Goal: Information Seeking & Learning: Check status

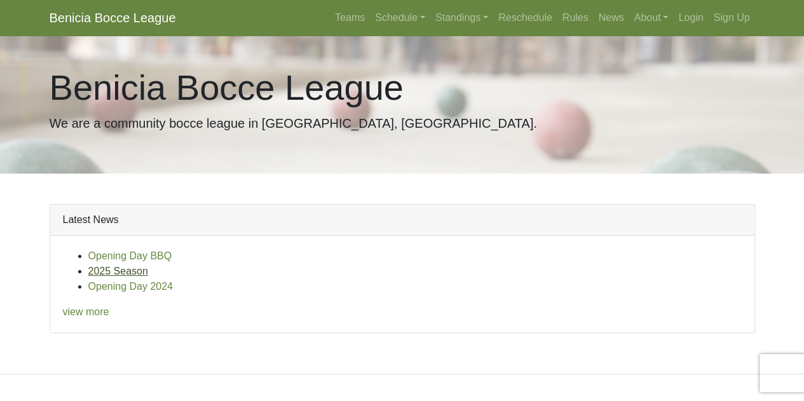
click at [92, 271] on link "2025 Season" at bounding box center [118, 271] width 60 height 11
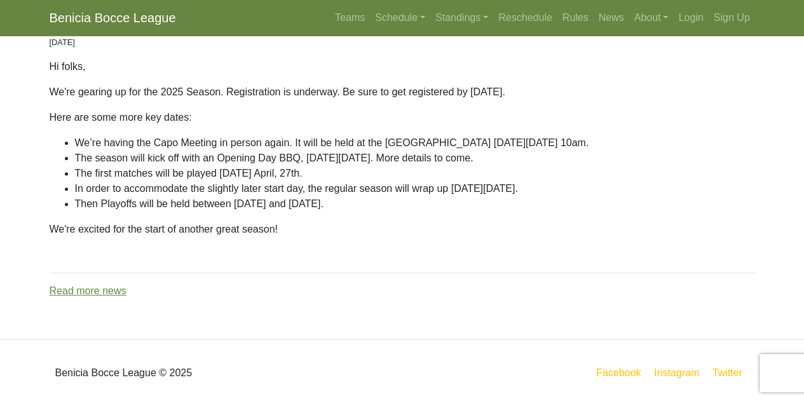
scroll to position [134, 0]
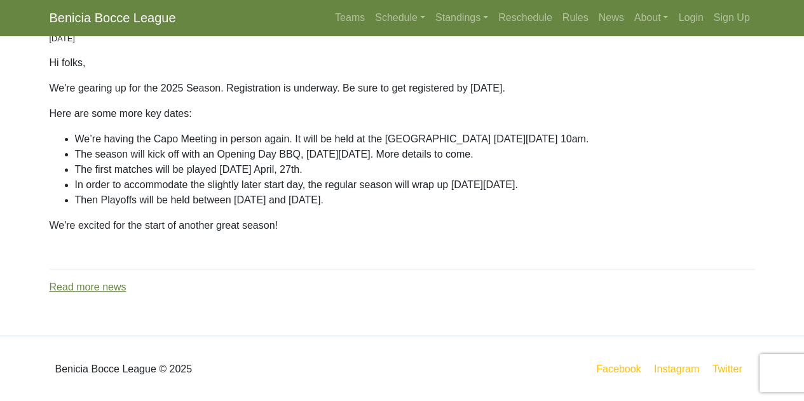
click at [84, 280] on p "Read more news" at bounding box center [403, 287] width 706 height 15
click at [80, 288] on link "Read more news" at bounding box center [88, 287] width 77 height 11
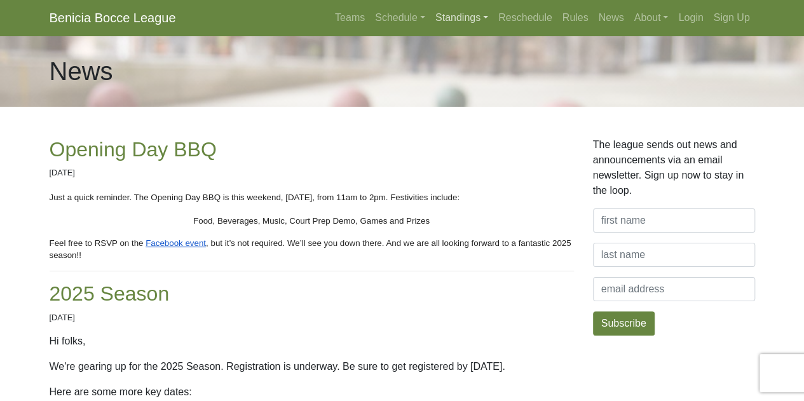
click at [470, 17] on link "Standings" at bounding box center [461, 17] width 63 height 25
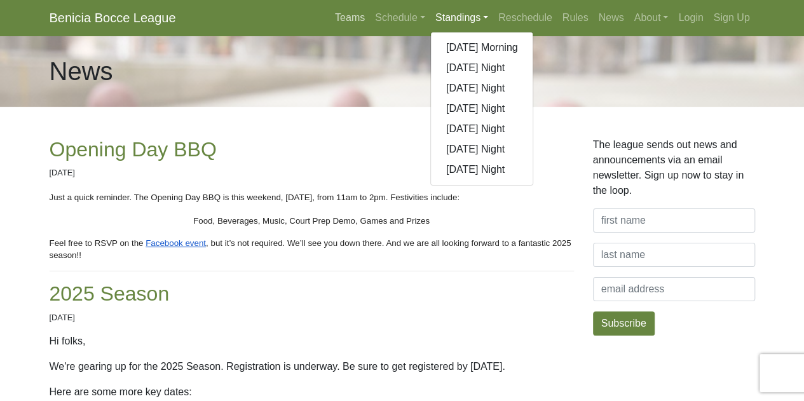
click at [350, 13] on link "Teams" at bounding box center [350, 17] width 40 height 25
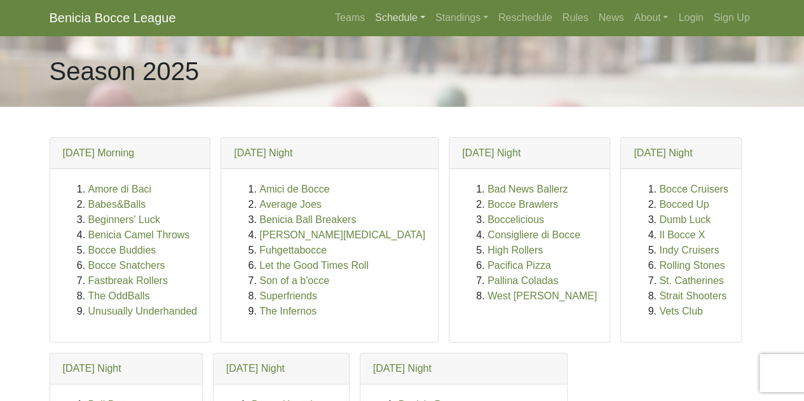
click at [419, 12] on link "Schedule" at bounding box center [400, 17] width 60 height 25
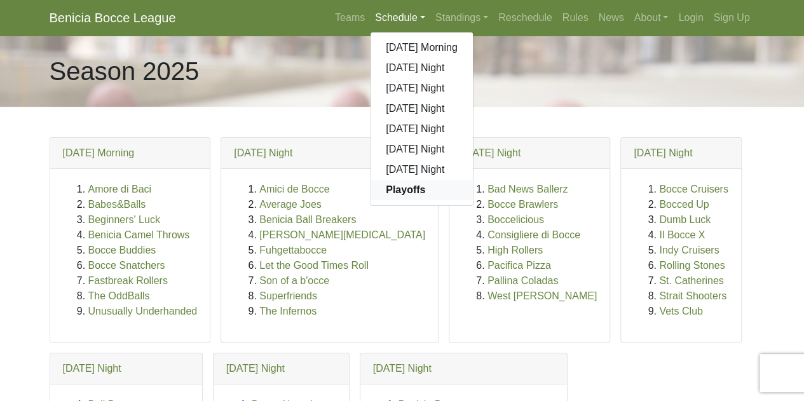
click at [388, 195] on strong "Playoffs" at bounding box center [405, 189] width 39 height 11
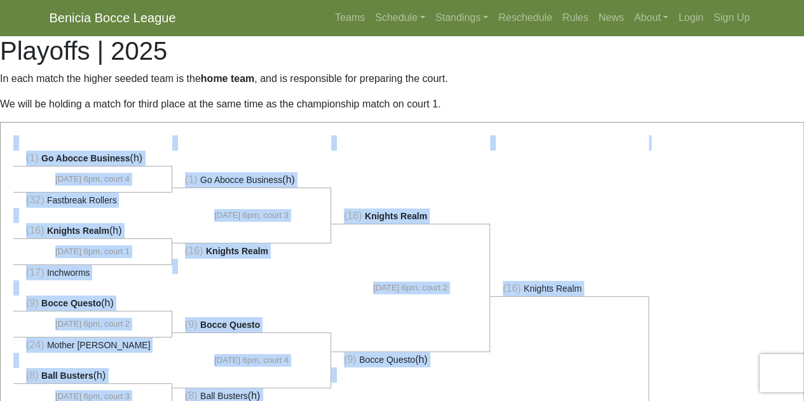
drag, startPoint x: 799, startPoint y: 95, endPoint x: 812, endPoint y: 128, distance: 36.2
click at [718, 209] on li at bounding box center [728, 280] width 159 height 290
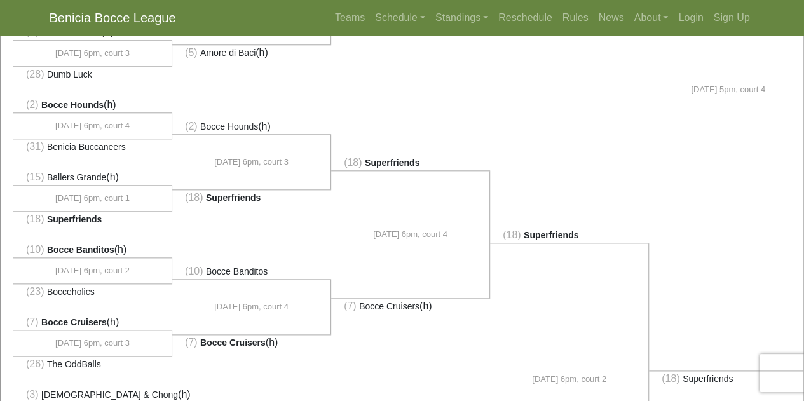
scroll to position [631, 0]
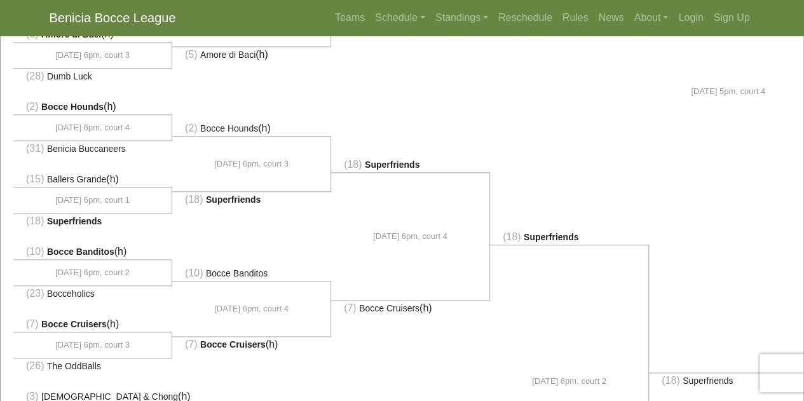
click at [787, 175] on div "(1) Go Abocce Business (h)" at bounding box center [402, 97] width 803 height 1210
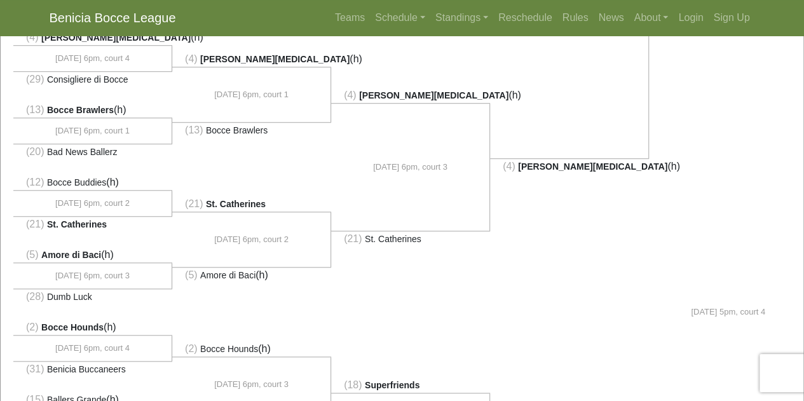
scroll to position [320, 0]
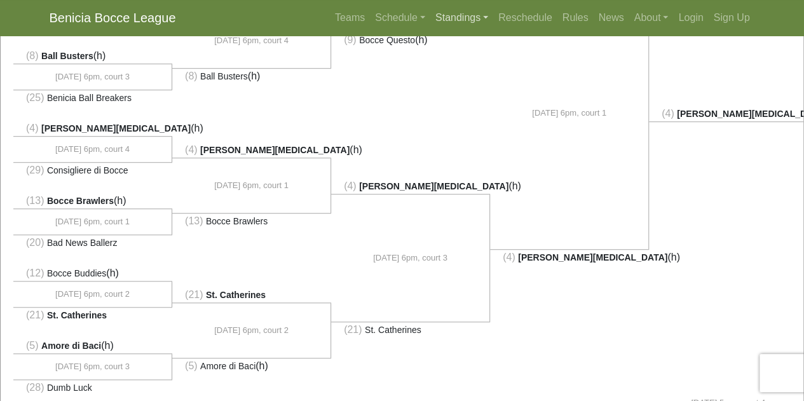
click at [452, 16] on link "Standings" at bounding box center [461, 17] width 63 height 25
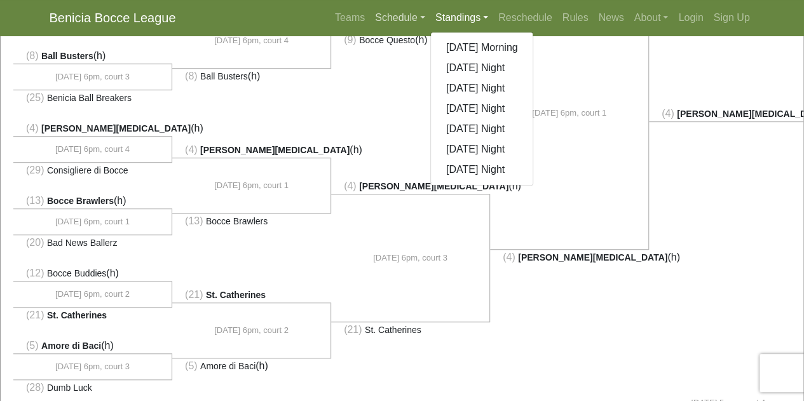
click at [391, 18] on link "Schedule" at bounding box center [400, 17] width 60 height 25
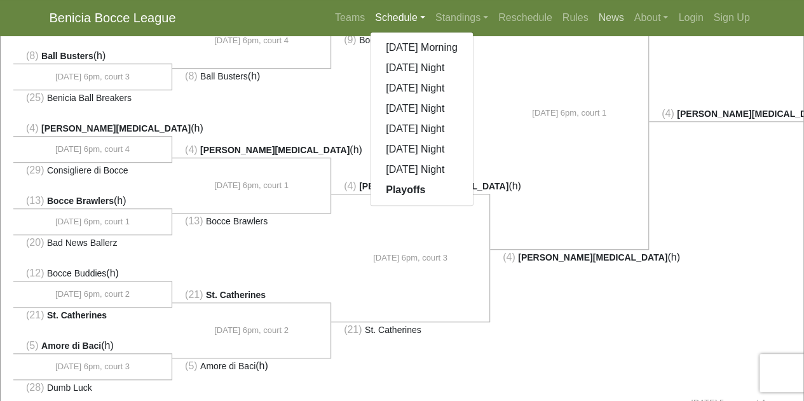
click at [604, 17] on link "News" at bounding box center [612, 17] width 36 height 25
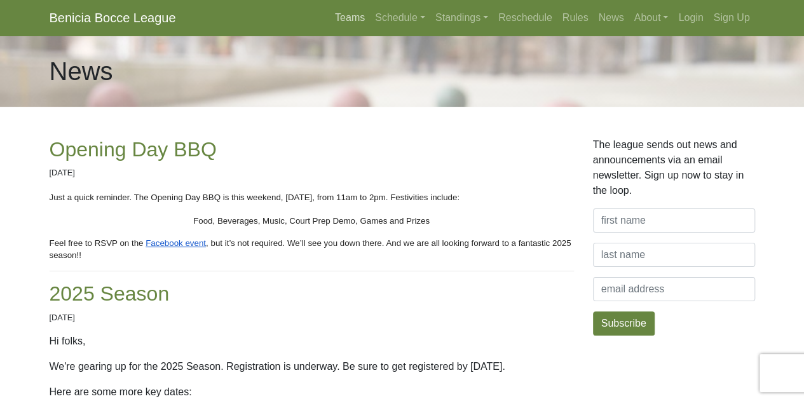
click at [350, 19] on link "Teams" at bounding box center [350, 17] width 40 height 25
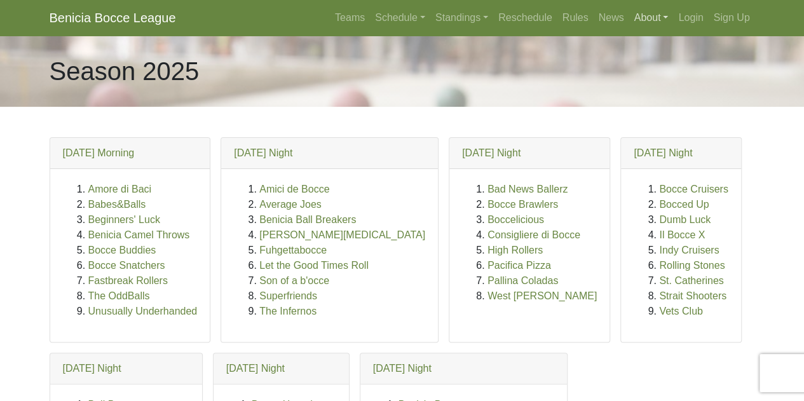
click at [666, 19] on link "About" at bounding box center [651, 17] width 44 height 25
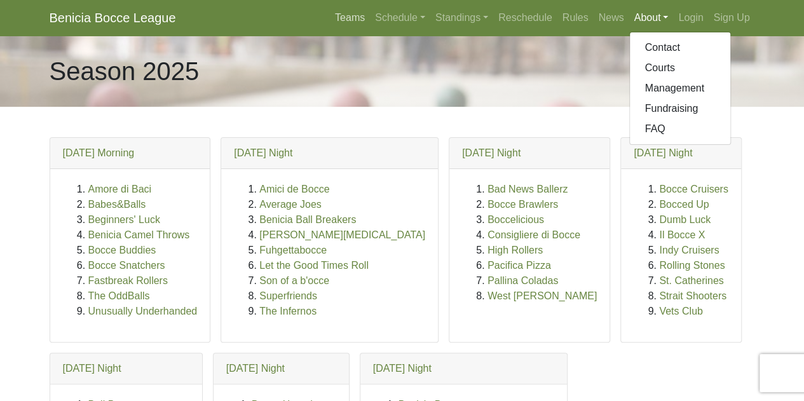
click at [345, 14] on link "Teams" at bounding box center [350, 17] width 40 height 25
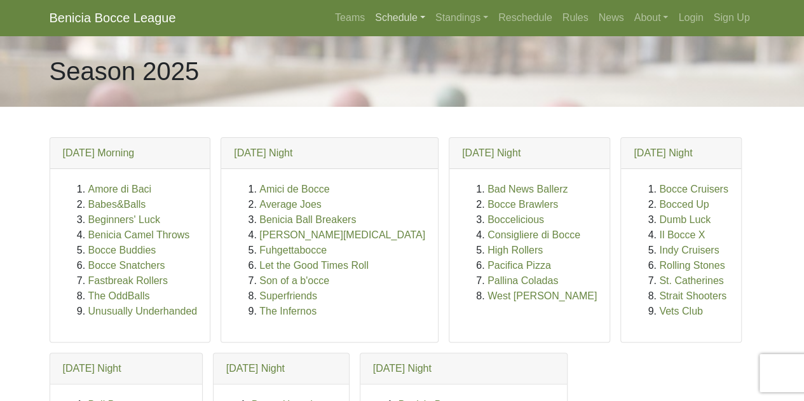
click at [386, 18] on link "Schedule" at bounding box center [400, 17] width 60 height 25
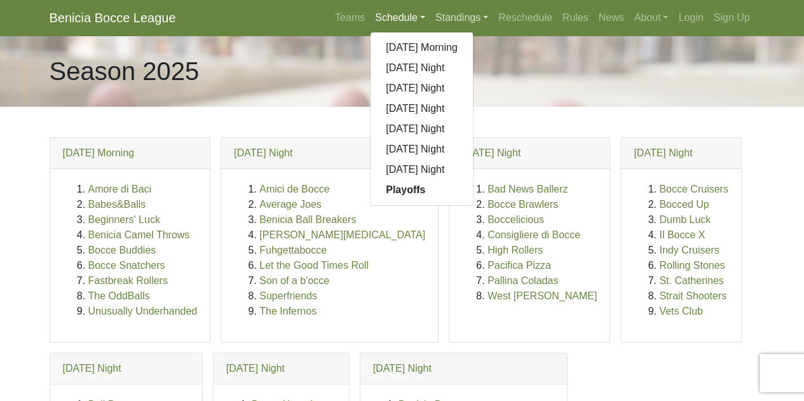
click at [456, 17] on link "Standings" at bounding box center [461, 17] width 63 height 25
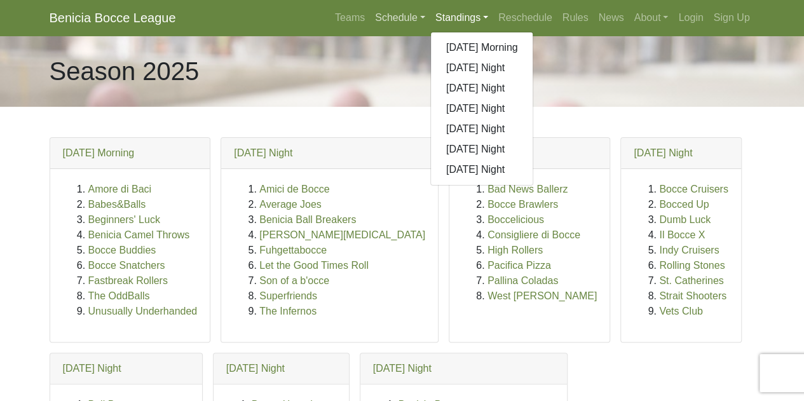
click at [403, 15] on link "Schedule" at bounding box center [400, 17] width 60 height 25
